Goal: Check status: Check status

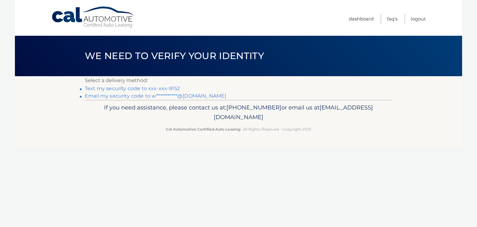
click at [162, 88] on link "Text my security code to xxx-xxx-9152" at bounding box center [132, 88] width 95 height 6
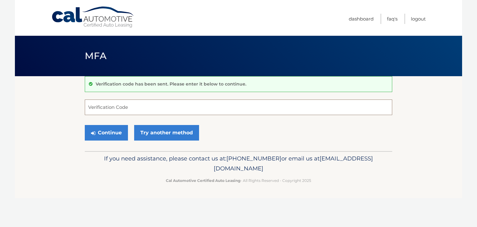
click at [139, 104] on input "Verification Code" at bounding box center [239, 107] width 308 height 16
type input "725525"
click at [85, 125] on button "Continue" at bounding box center [106, 133] width 43 height 16
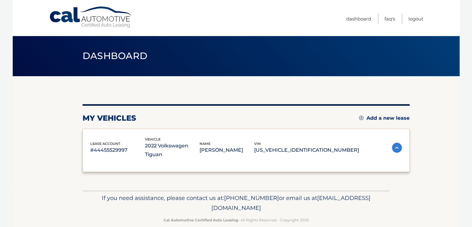
click at [111, 146] on p "#44455529997" at bounding box center [117, 150] width 55 height 9
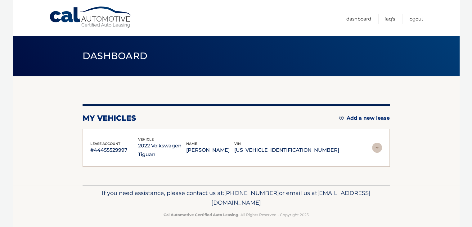
click at [116, 143] on span "lease account" at bounding box center [105, 143] width 30 height 4
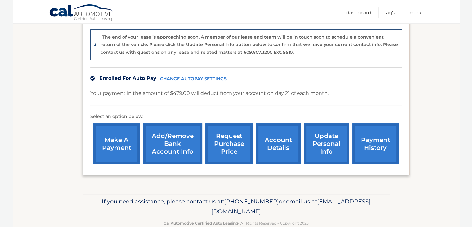
scroll to position [164, 0]
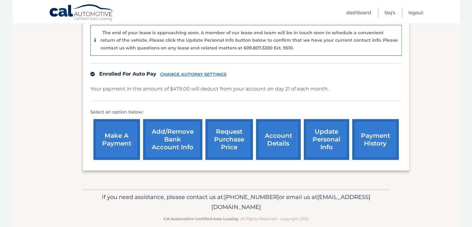
click at [275, 130] on link "account details" at bounding box center [278, 139] width 45 height 41
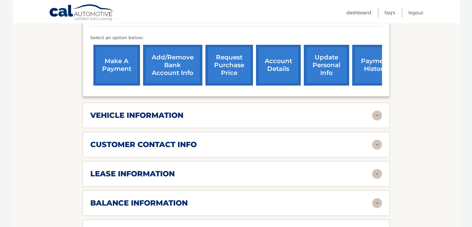
scroll to position [217, 0]
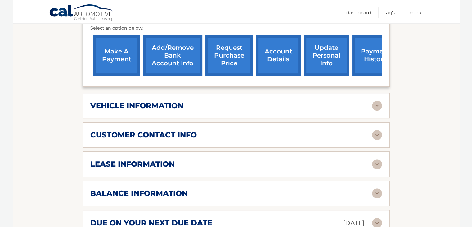
click at [219, 102] on div "vehicle information" at bounding box center [231, 105] width 282 height 9
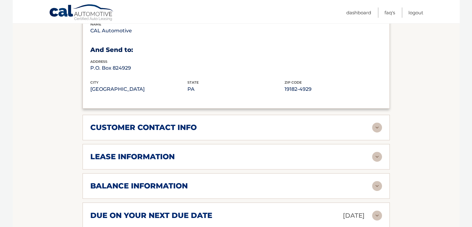
scroll to position [404, 0]
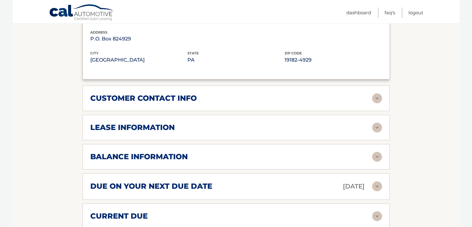
click at [209, 123] on div "lease information" at bounding box center [231, 127] width 282 height 9
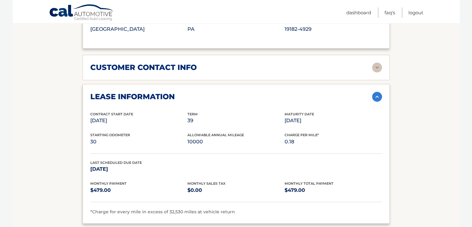
scroll to position [435, 0]
click at [213, 101] on div "lease information Contract Start Date Jul 21, 2022 Term 39 Maturity Date Oct 21…" at bounding box center [237, 153] width 308 height 139
click at [372, 96] on img at bounding box center [377, 96] width 10 height 10
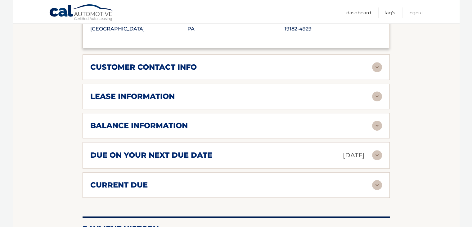
click at [378, 123] on img at bounding box center [377, 126] width 10 height 10
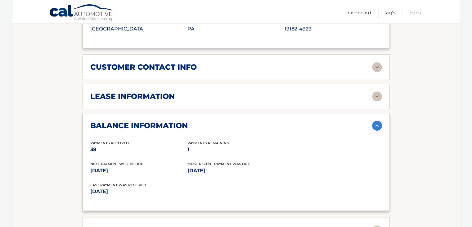
click at [378, 123] on img at bounding box center [377, 126] width 10 height 10
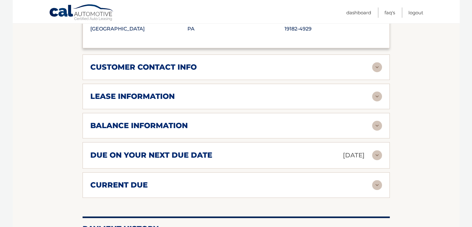
click at [376, 182] on img at bounding box center [377, 185] width 10 height 10
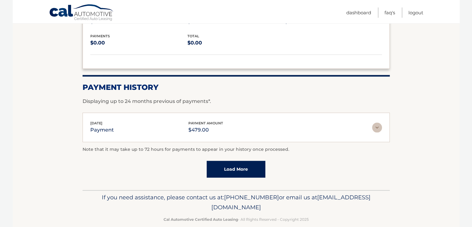
scroll to position [629, 0]
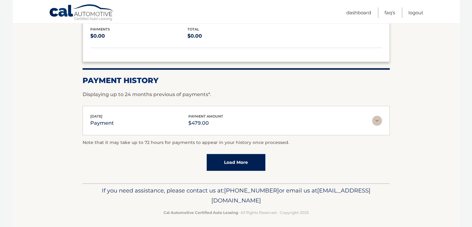
click at [376, 119] on img at bounding box center [377, 121] width 10 height 10
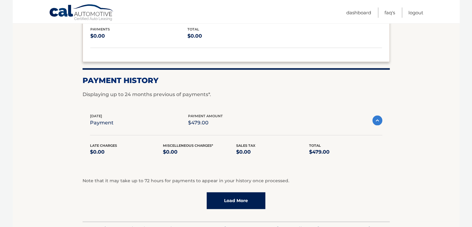
click at [376, 119] on img at bounding box center [378, 120] width 10 height 10
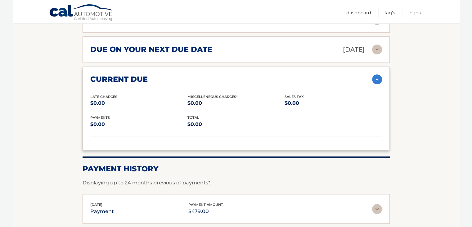
scroll to position [535, 0]
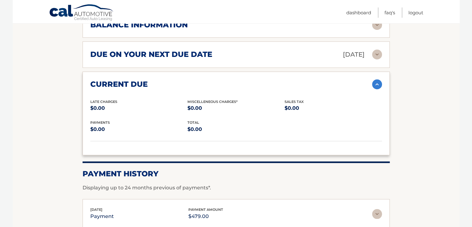
click at [376, 85] on img at bounding box center [377, 84] width 10 height 10
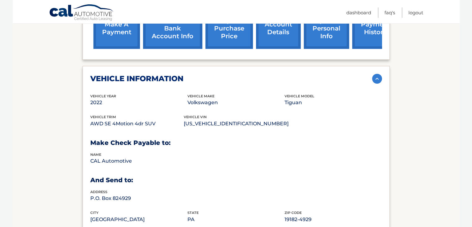
scroll to position [225, 0]
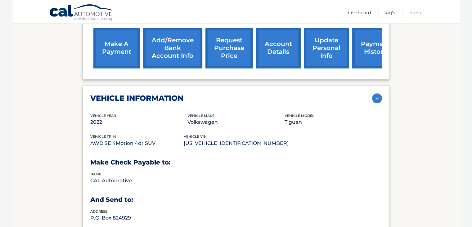
click at [378, 101] on img at bounding box center [377, 98] width 10 height 10
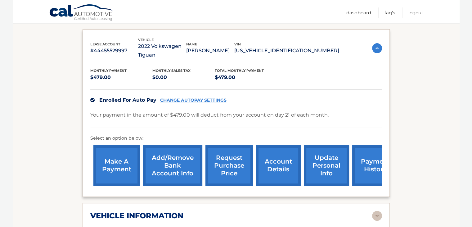
scroll to position [0, 0]
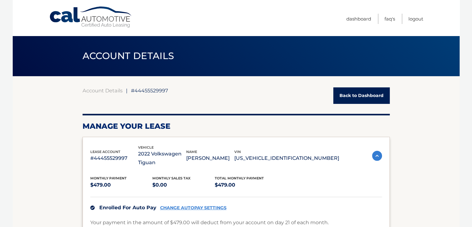
click at [148, 92] on span "#44455529997" at bounding box center [149, 90] width 37 height 6
